Goal: Obtain resource: Obtain resource

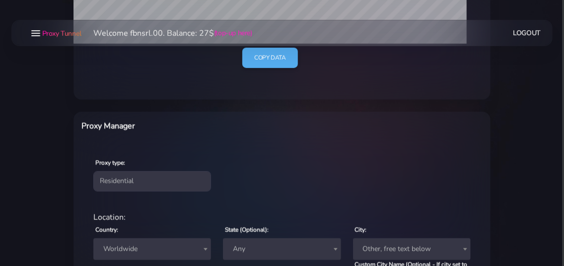
scroll to position [268, 0]
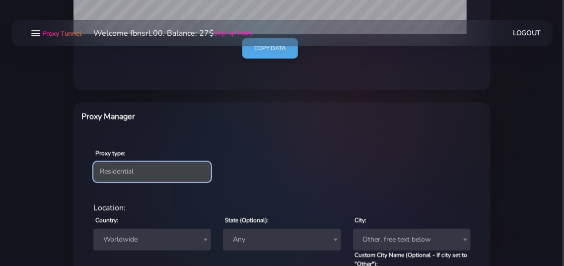
click at [93, 162] on select "Residential Static Mobile" at bounding box center [152, 172] width 118 height 20
select select "static"
click option "Static" at bounding box center [0, 0] width 0 height 0
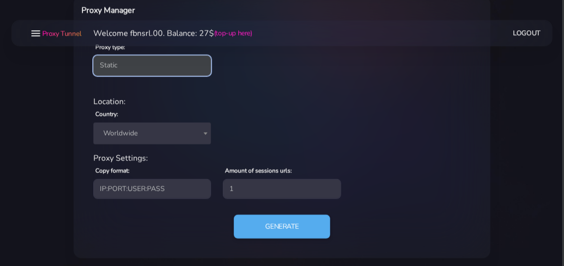
scroll to position [375, 0]
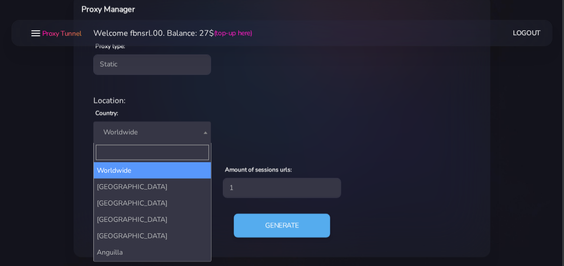
click at [154, 130] on span "Worldwide" at bounding box center [152, 133] width 106 height 14
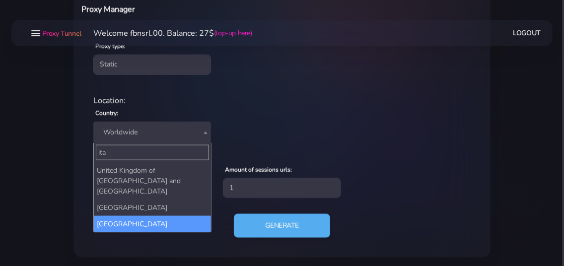
type input "ita"
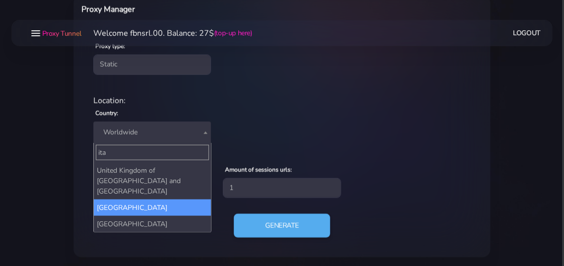
select select "IT"
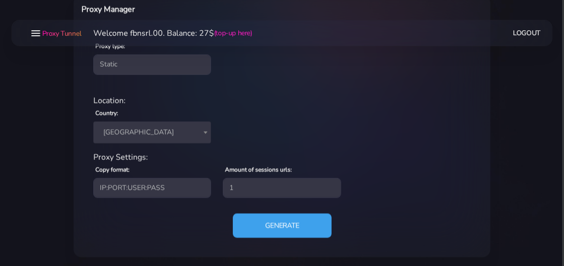
click at [271, 229] on button "Generate" at bounding box center [282, 225] width 99 height 24
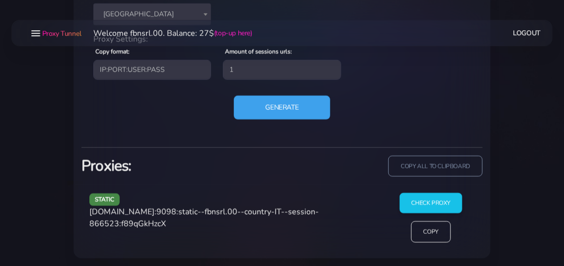
scroll to position [496, 0]
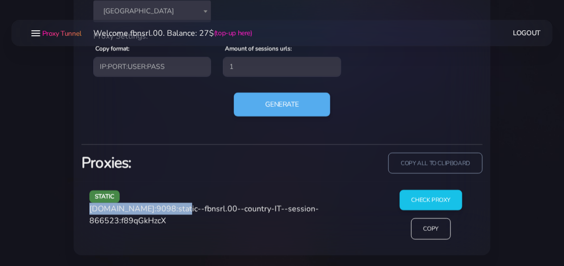
drag, startPoint x: 91, startPoint y: 207, endPoint x: 175, endPoint y: 206, distance: 83.4
click at [175, 206] on span "[DOMAIN_NAME]:9098:static--fbnsrl.00--country-IT--session-866523:f89qGkHzcX" at bounding box center [203, 214] width 229 height 23
copy span "[DOMAIN_NAME]:9098"
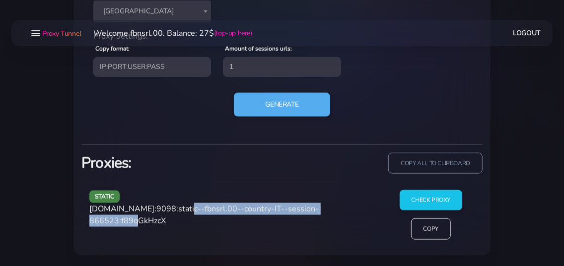
drag, startPoint x: 191, startPoint y: 208, endPoint x: 148, endPoint y: 221, distance: 44.7
click at [148, 221] on span "[DOMAIN_NAME]:9098:static--fbnsrl.00--country-IT--session-866523:f89qGkHzcX" at bounding box center [203, 214] width 229 height 23
copy span "static--fbnsrl.00--country-IT--session-866523"
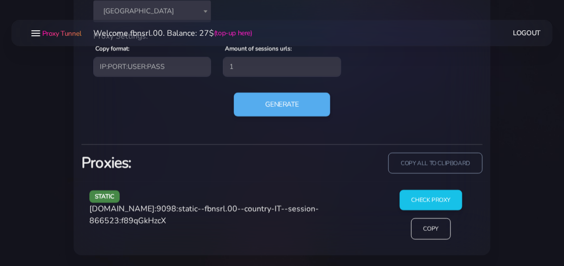
click at [178, 217] on span "[DOMAIN_NAME]:9098:static--fbnsrl.00--country-IT--session-866523:f89qGkHzcX" at bounding box center [203, 214] width 229 height 23
copy span "f89qGkHzcX"
